Goal: Find specific page/section: Find specific page/section

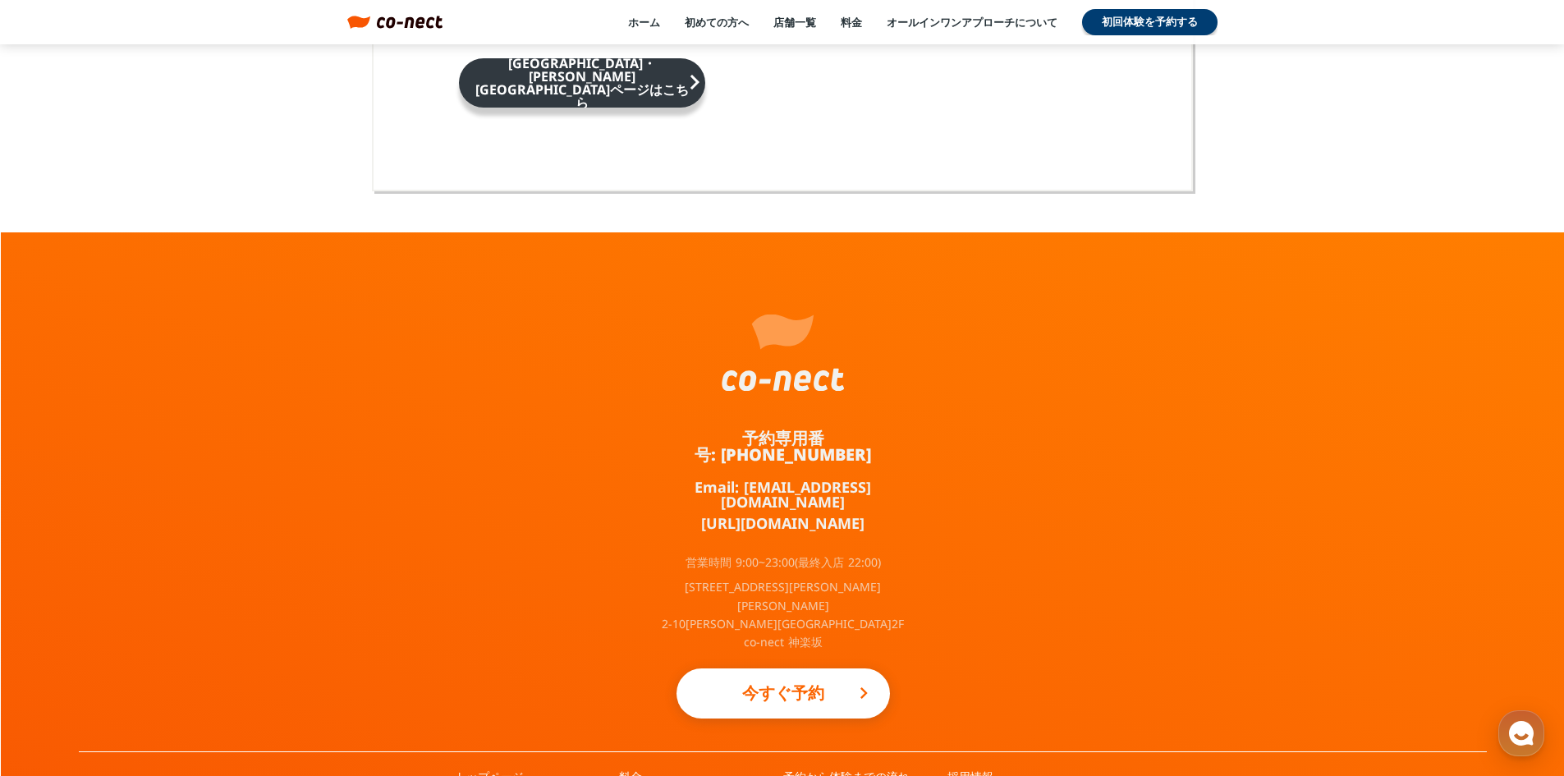
scroll to position [10623, 0]
